Goal: Task Accomplishment & Management: Complete application form

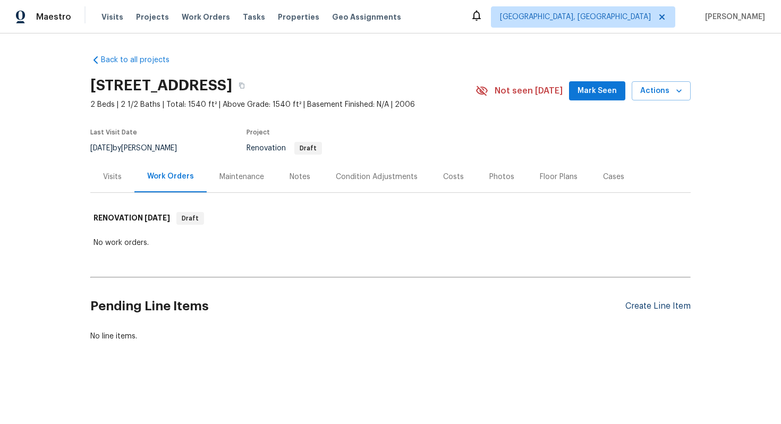
click at [642, 306] on div "Create Line Item" at bounding box center [657, 306] width 65 height 10
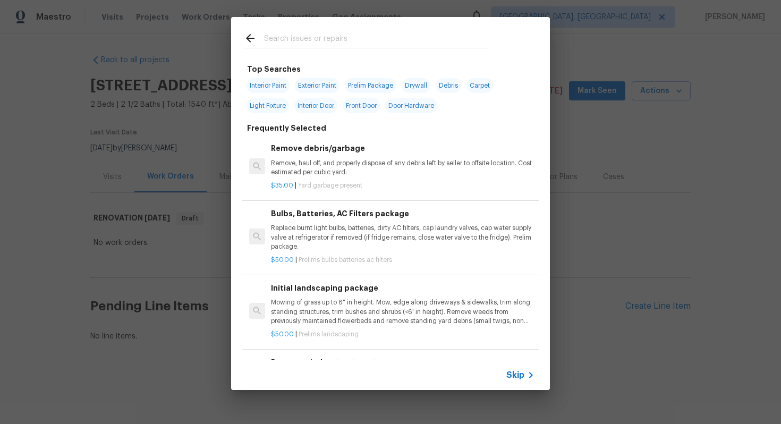
click at [528, 373] on icon at bounding box center [530, 374] width 13 height 13
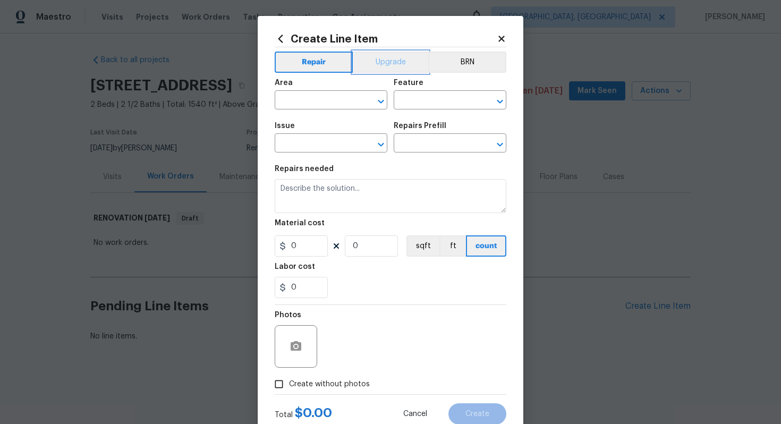
click at [391, 56] on button "Upgrade" at bounding box center [391, 62] width 76 height 21
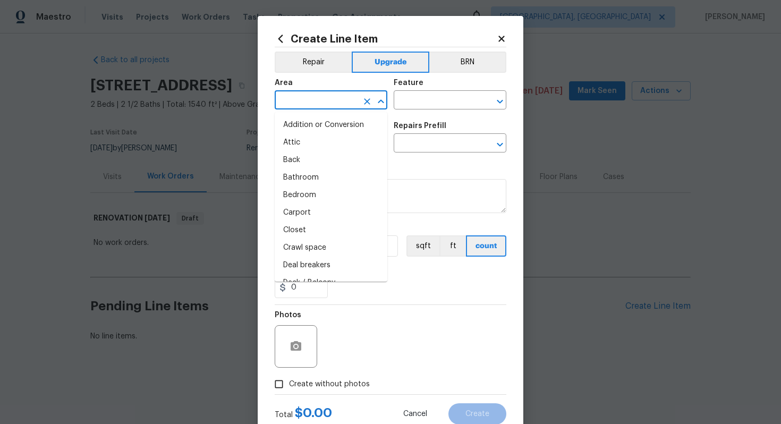
click at [312, 96] on input "text" at bounding box center [316, 101] width 83 height 16
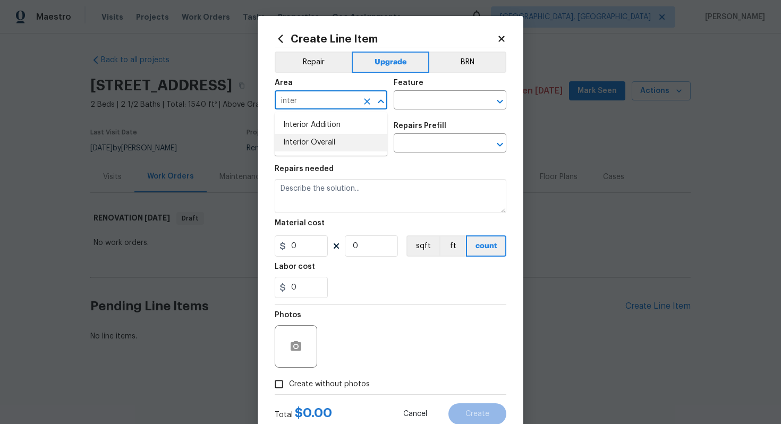
click at [297, 145] on li "Interior Overall" at bounding box center [331, 143] width 113 height 18
type input "Interior Overall"
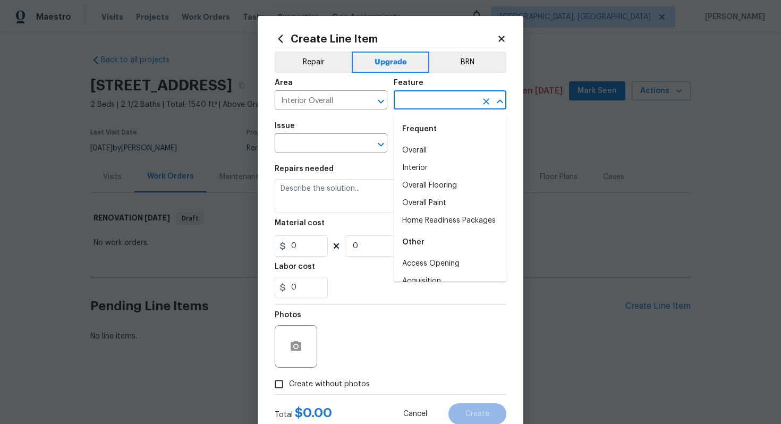
click at [440, 105] on input "text" at bounding box center [434, 101] width 83 height 16
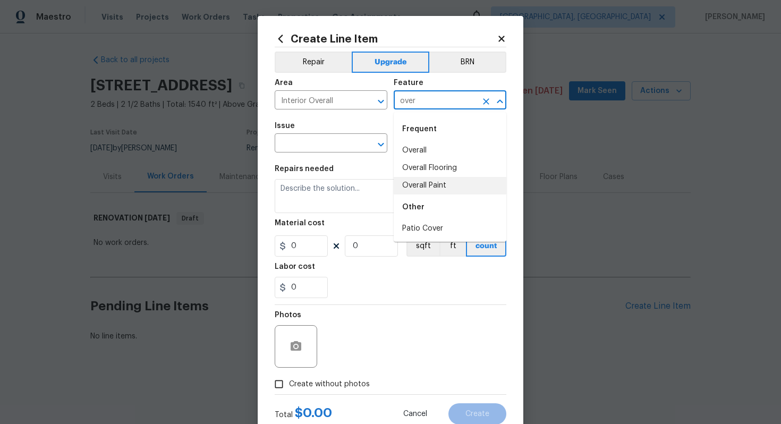
click at [423, 185] on li "Overall Paint" at bounding box center [449, 186] width 113 height 18
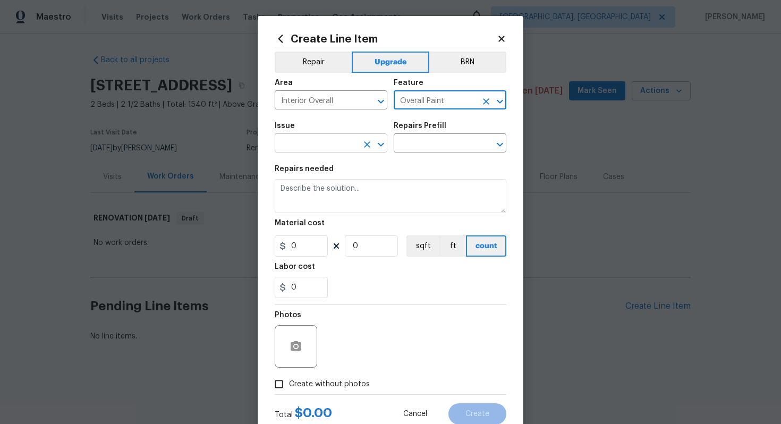
type input "Overall Paint"
click at [339, 147] on input "text" at bounding box center [316, 144] width 83 height 16
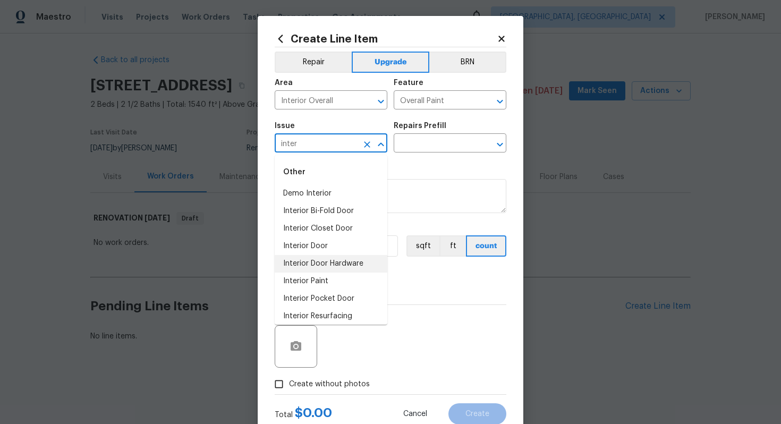
click at [304, 270] on li "Interior Door Hardware" at bounding box center [331, 264] width 113 height 18
type input "Interior Door Hardware"
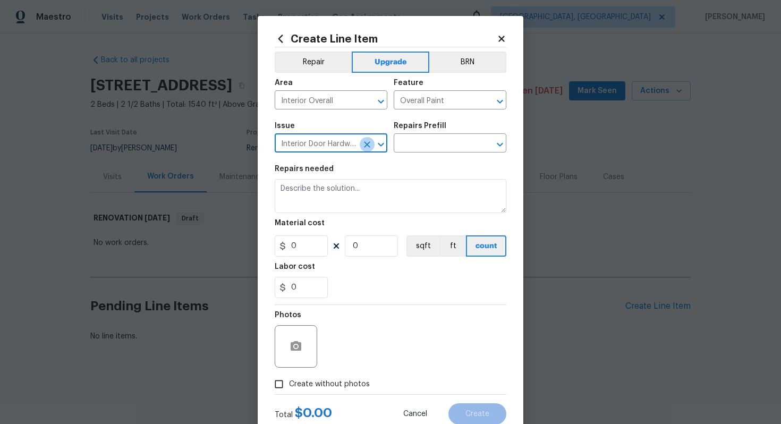
click at [369, 142] on icon "Clear" at bounding box center [367, 144] width 6 height 6
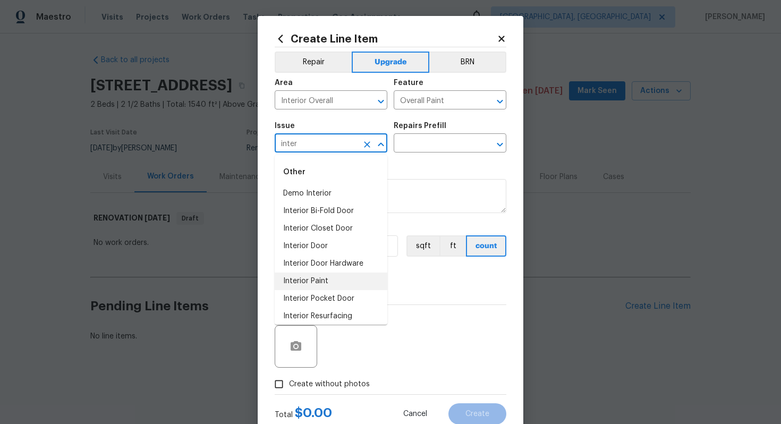
click at [288, 275] on li "Interior Paint" at bounding box center [331, 281] width 113 height 18
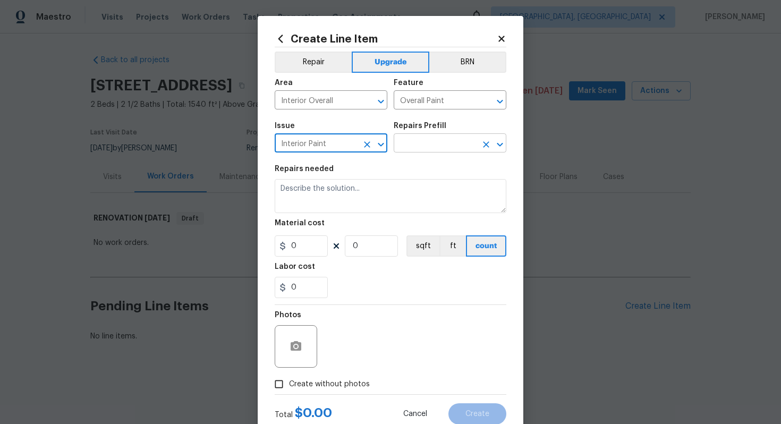
type input "Interior Paint"
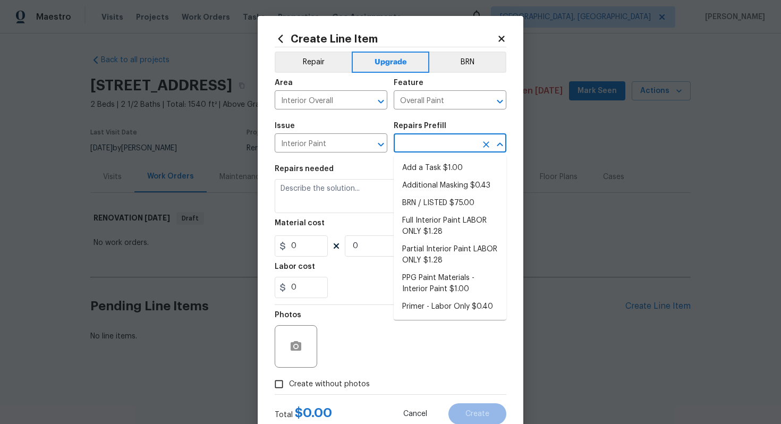
click at [428, 142] on input "text" at bounding box center [434, 144] width 83 height 16
click at [438, 225] on li "Full Interior Paint LABOR ONLY $1.28" at bounding box center [449, 226] width 113 height 29
type input "Full Interior Paint LABOR ONLY $1.28"
type textarea "Full Interior paint - (walls, ceilings, trim, and doors) - PAINT PROVIDED BY OP…"
type input "1.28"
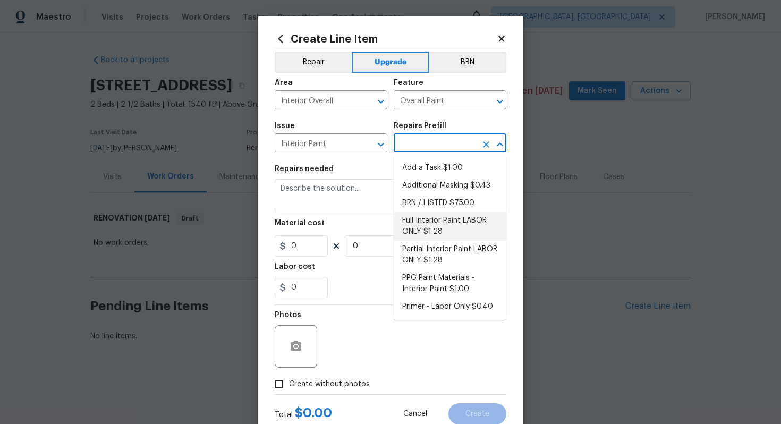
type input "1"
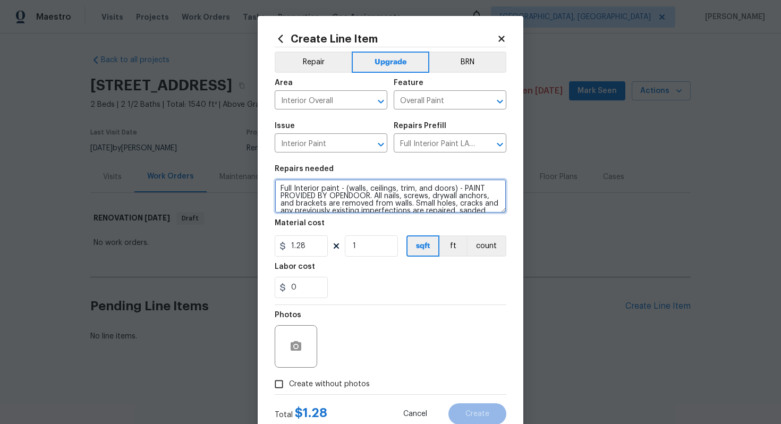
click at [278, 188] on textarea "Full Interior paint - (walls, ceilings, trim, and doors) - PAINT PROVIDED BY OP…" at bounding box center [391, 196] width 232 height 34
type textarea "#sala - Full Interior paint - (walls, ceilings, trim, and doors) - PAINT PROVID…"
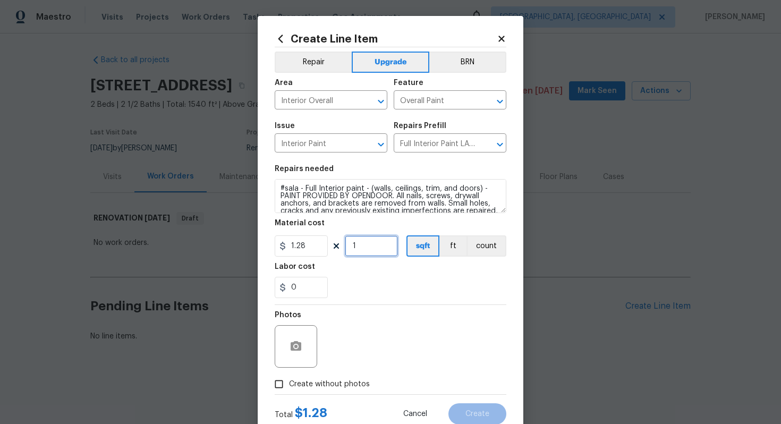
click at [378, 243] on input "1" at bounding box center [371, 245] width 53 height 21
type input "1540"
click at [364, 379] on span "Create without photos" at bounding box center [329, 384] width 81 height 11
click at [289, 379] on input "Create without photos" at bounding box center [279, 384] width 20 height 20
checkbox input "true"
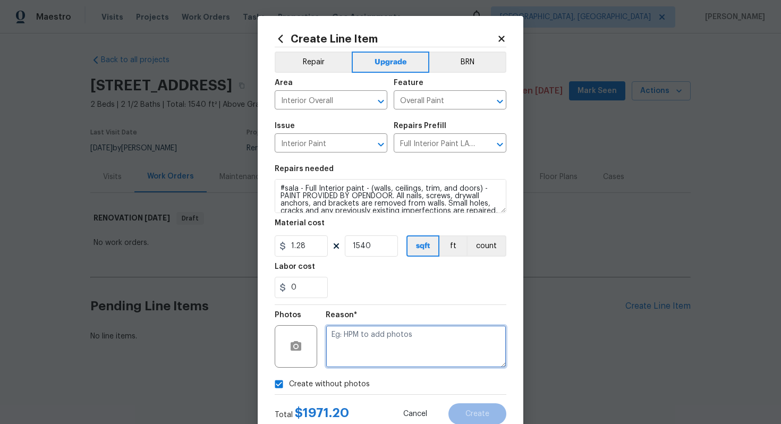
click at [376, 361] on textarea at bounding box center [415, 346] width 181 height 42
type textarea "n/a"
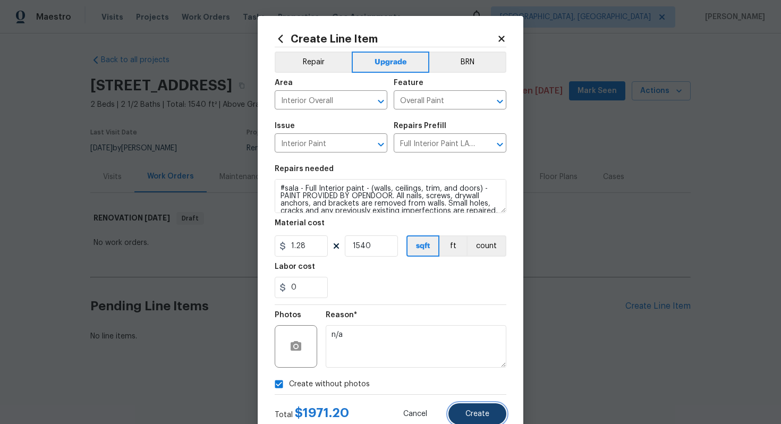
click at [469, 411] on span "Create" at bounding box center [477, 414] width 24 height 8
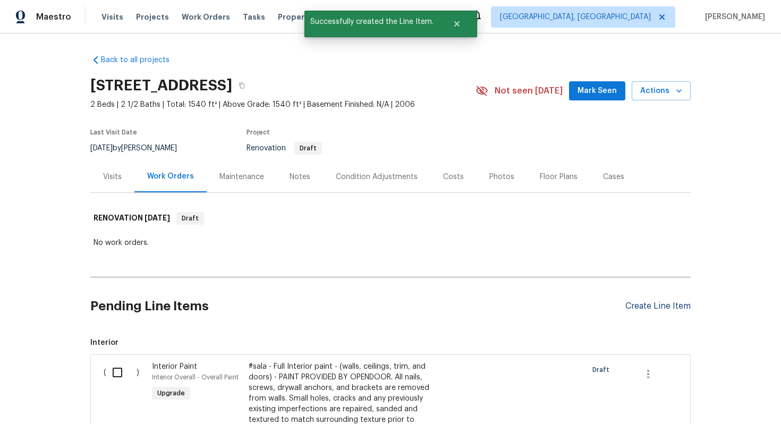
click at [645, 307] on div "Create Line Item" at bounding box center [657, 306] width 65 height 10
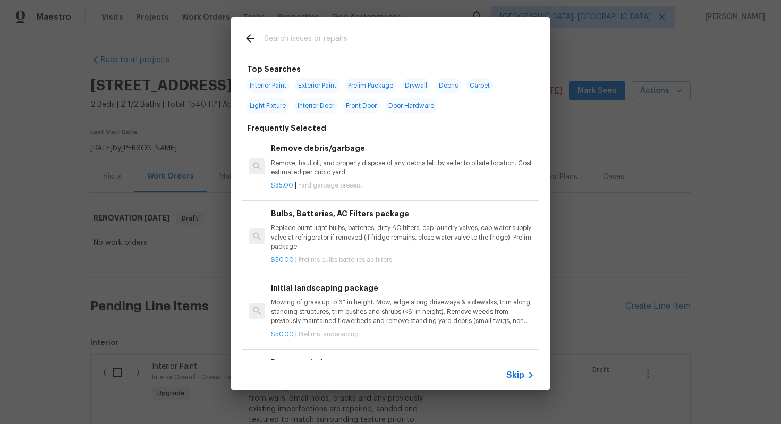
click at [516, 375] on span "Skip" at bounding box center [515, 375] width 18 height 11
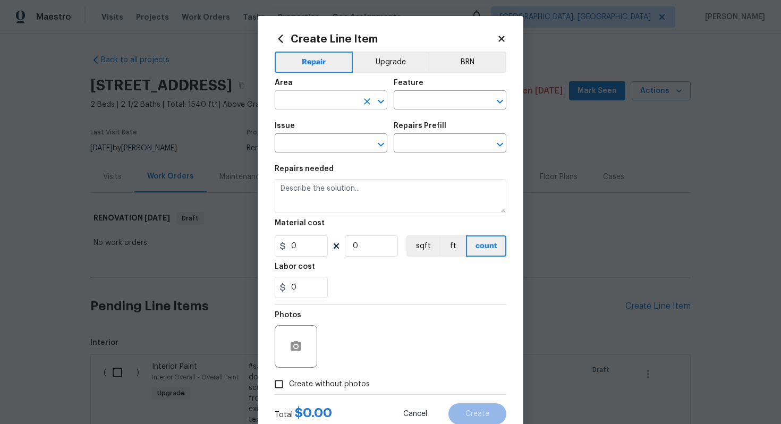
click at [332, 97] on input "text" at bounding box center [316, 101] width 83 height 16
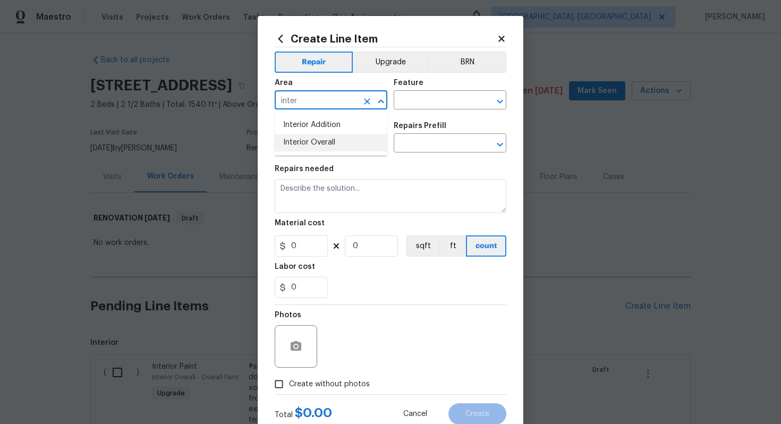
click at [335, 138] on li "Interior Overall" at bounding box center [331, 143] width 113 height 18
type input "Interior Overall"
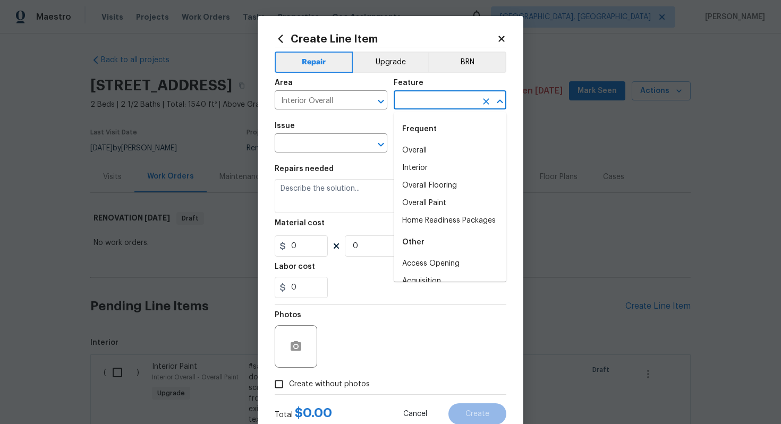
click at [419, 108] on input "text" at bounding box center [434, 101] width 83 height 16
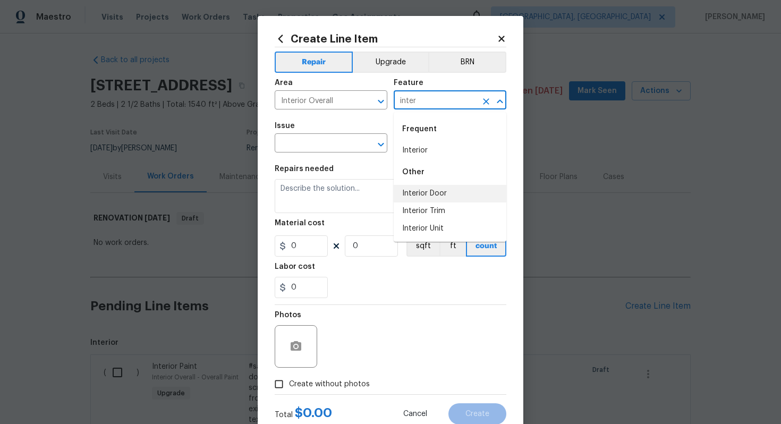
click at [436, 188] on li "Interior Door" at bounding box center [449, 194] width 113 height 18
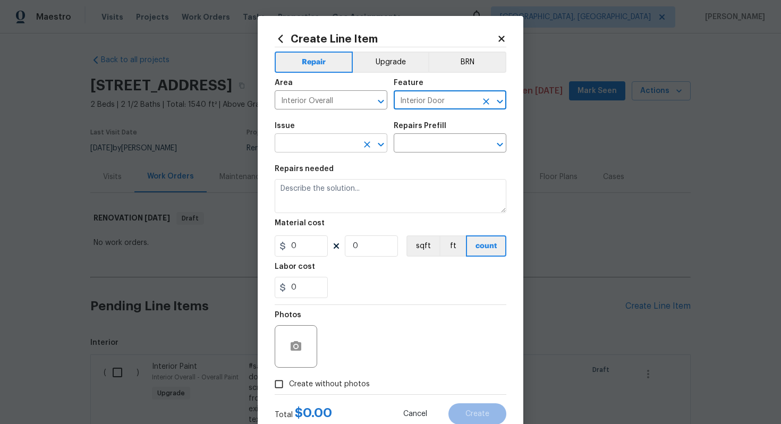
type input "Interior Door"
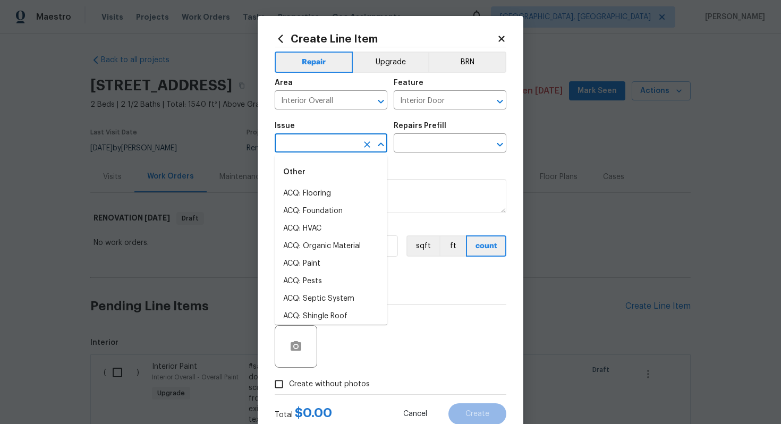
click at [306, 141] on input "text" at bounding box center [316, 144] width 83 height 16
click at [353, 261] on li "Interior Door Hardware" at bounding box center [331, 264] width 113 height 18
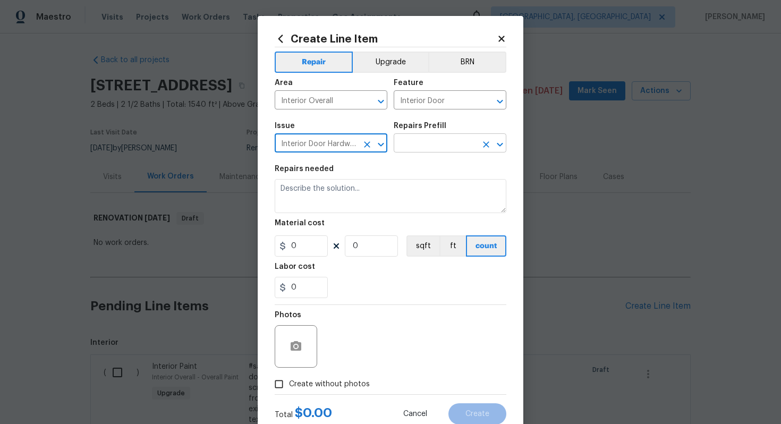
type input "Interior Door Hardware"
click at [410, 142] on input "text" at bounding box center [434, 144] width 83 height 16
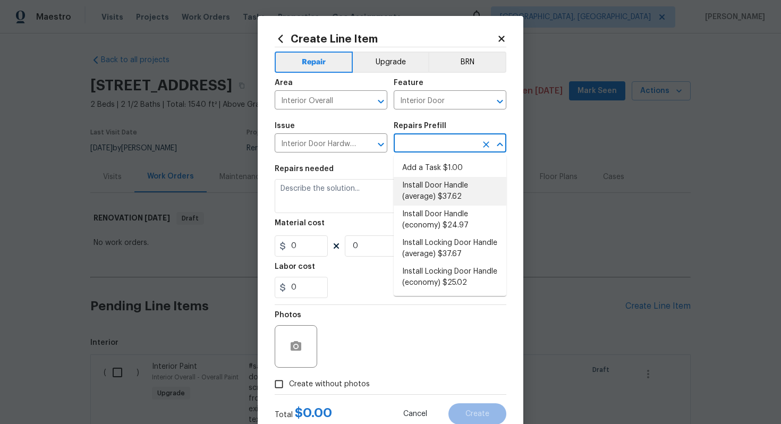
click at [443, 195] on li "Install Door Handle (average) $37.62" at bounding box center [449, 191] width 113 height 29
type input "Install Door Handle (average) $37.62"
type textarea "Remove the existing interior door handle (if present). Install a new (average) …"
type input "37.62"
type input "1"
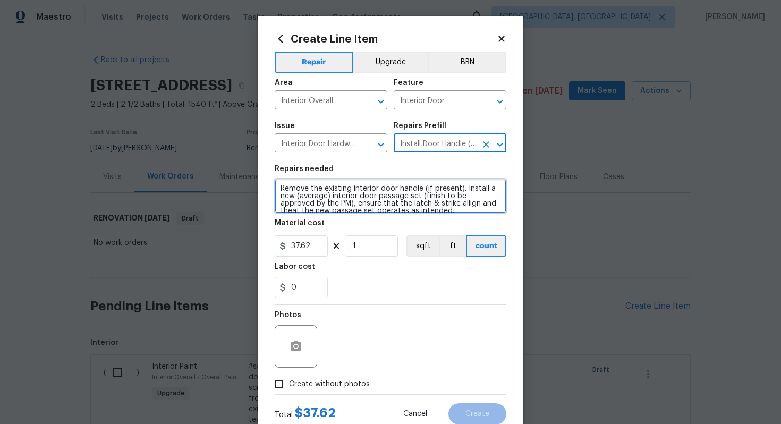
click at [276, 188] on textarea "Remove the existing interior door handle (if present). Install a new (average) …" at bounding box center [391, 196] width 232 height 34
type textarea "#sala - Remove the existing interior door handle (if present). Install a new (a…"
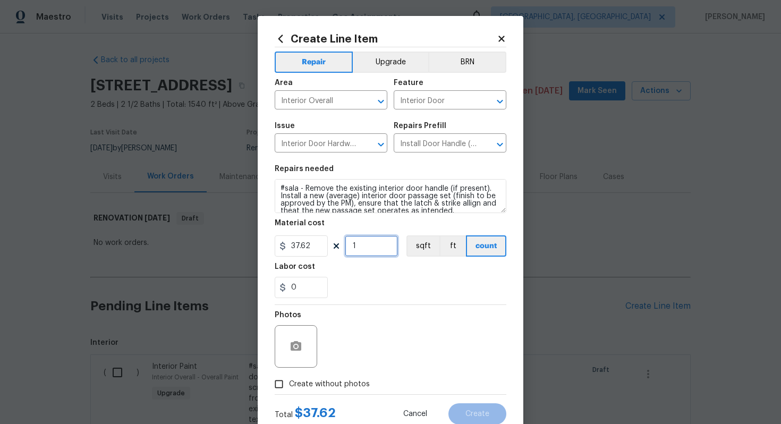
click at [378, 245] on input "1" at bounding box center [371, 245] width 53 height 21
type input "15"
click at [354, 379] on span "Create without photos" at bounding box center [329, 384] width 81 height 11
click at [289, 379] on input "Create without photos" at bounding box center [279, 384] width 20 height 20
checkbox input "true"
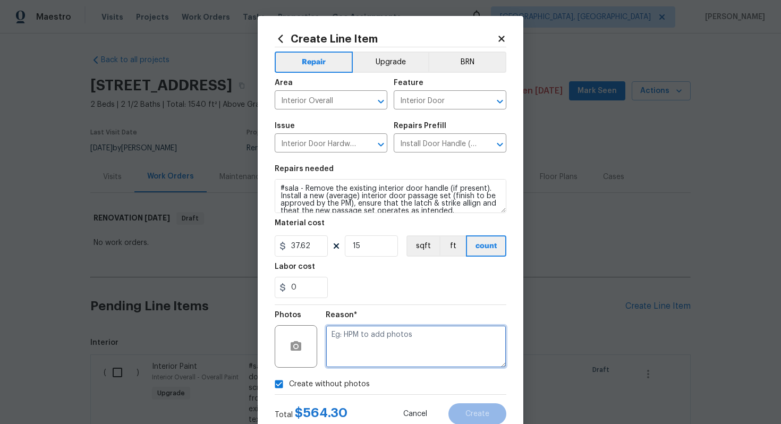
click at [357, 361] on textarea at bounding box center [415, 346] width 181 height 42
type textarea "n/a"
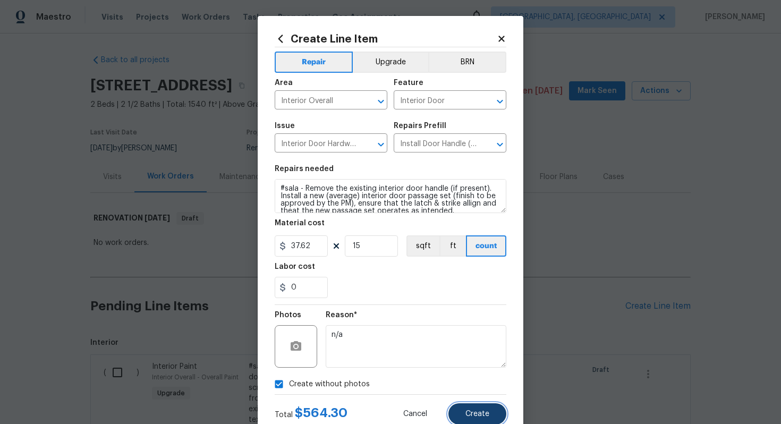
click at [479, 416] on span "Create" at bounding box center [477, 414] width 24 height 8
